Goal: Find specific page/section: Find specific page/section

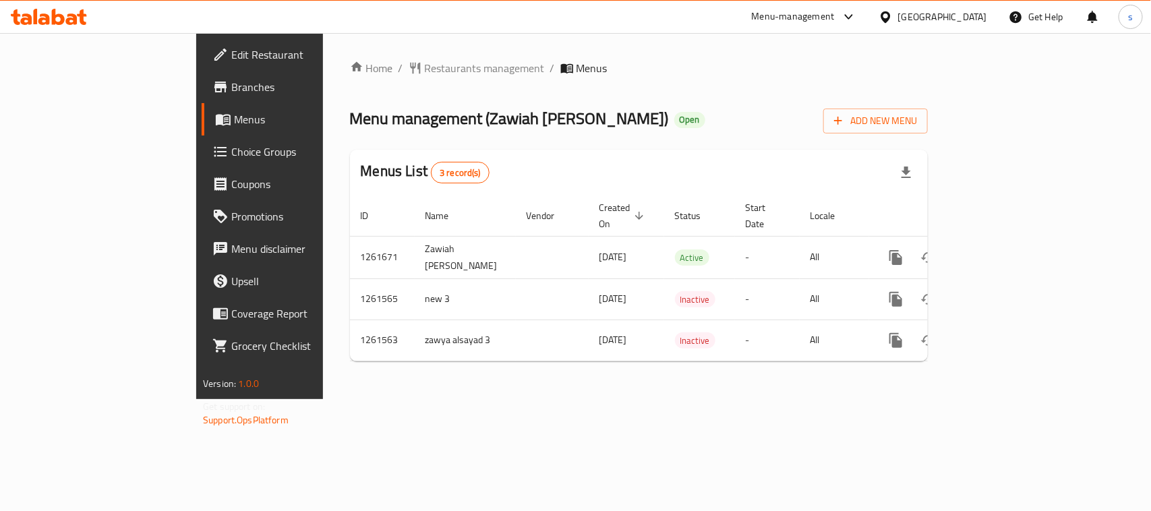
click at [908, 11] on div "[GEOGRAPHIC_DATA]" at bounding box center [942, 16] width 89 height 15
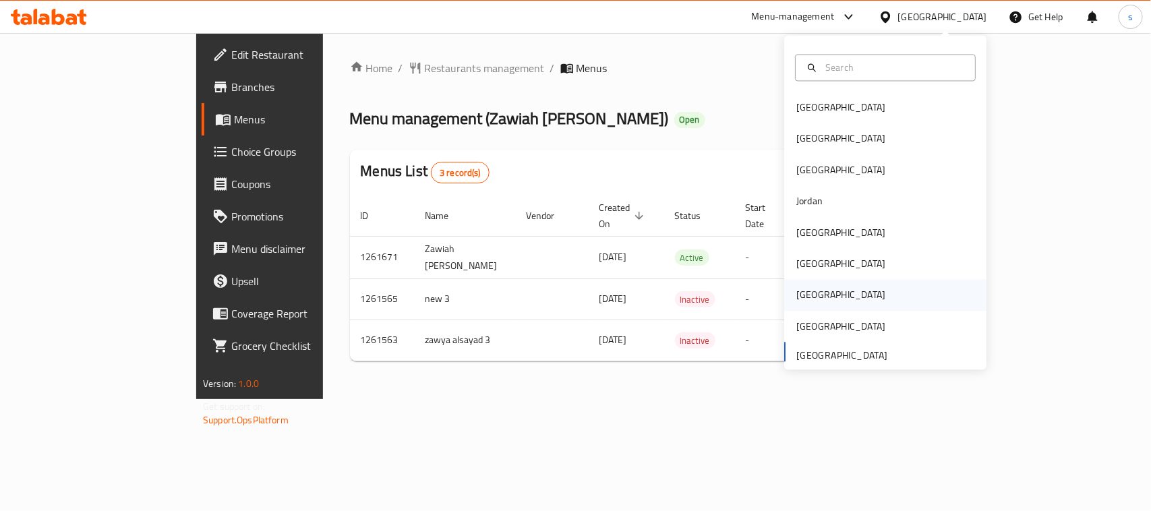
click at [804, 292] on div "[GEOGRAPHIC_DATA]" at bounding box center [840, 295] width 89 height 15
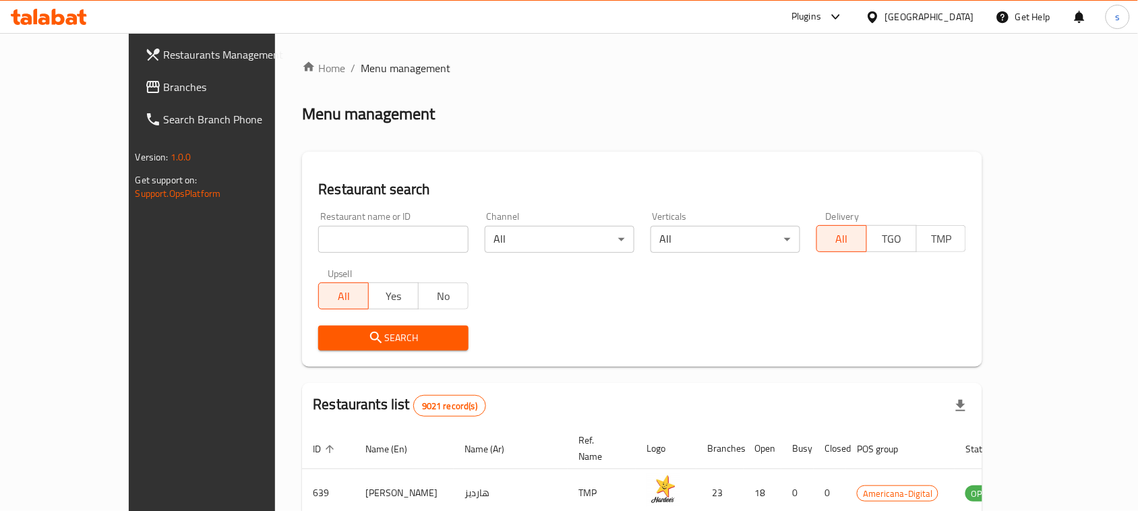
click at [164, 80] on span "Branches" at bounding box center [236, 87] width 144 height 16
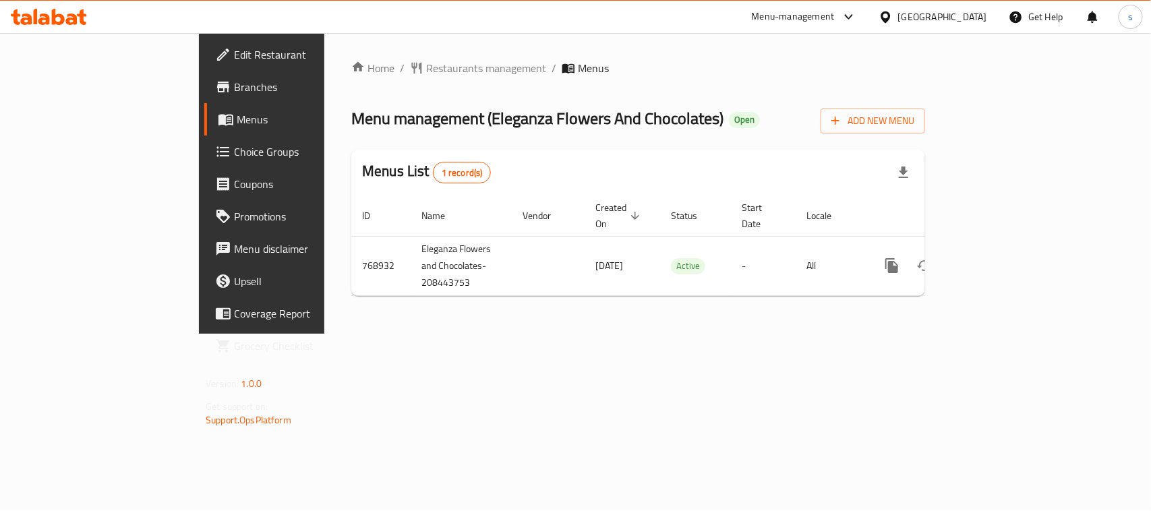
click at [969, 16] on div "[GEOGRAPHIC_DATA]" at bounding box center [942, 16] width 89 height 15
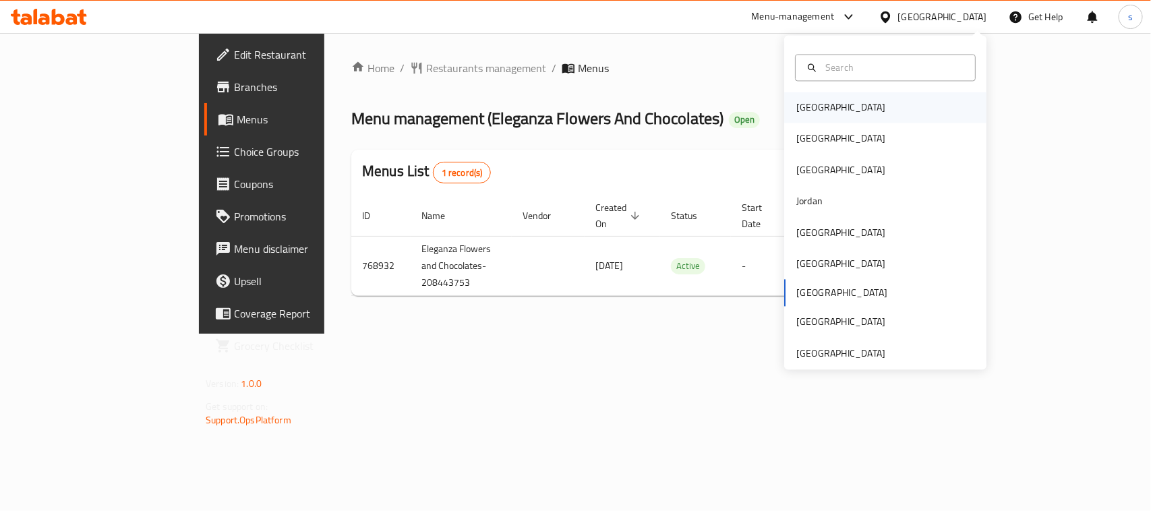
click at [796, 102] on div "[GEOGRAPHIC_DATA]" at bounding box center [840, 107] width 89 height 15
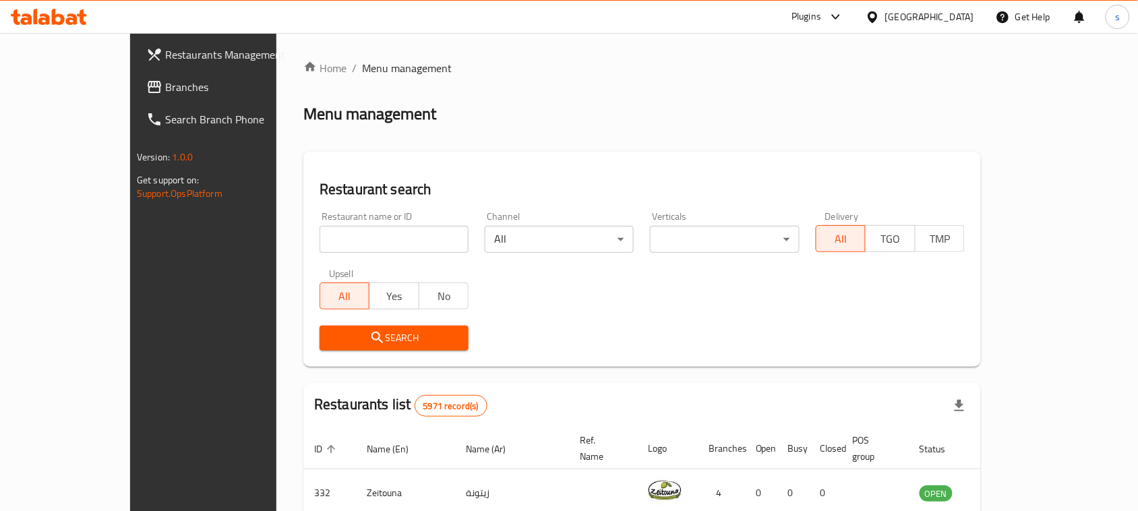
click at [146, 82] on span at bounding box center [155, 87] width 19 height 16
